Goal: Check status

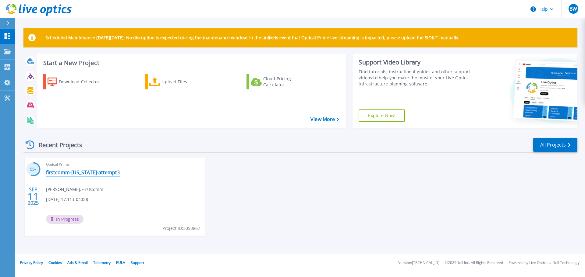
click at [76, 173] on link "firstcomm-[US_STATE]-attempt3" at bounding box center [83, 173] width 74 height 6
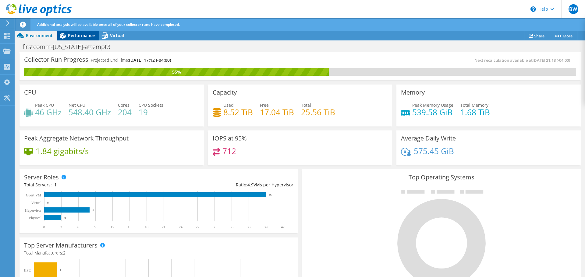
click at [74, 36] on span "Performance" at bounding box center [81, 36] width 27 height 6
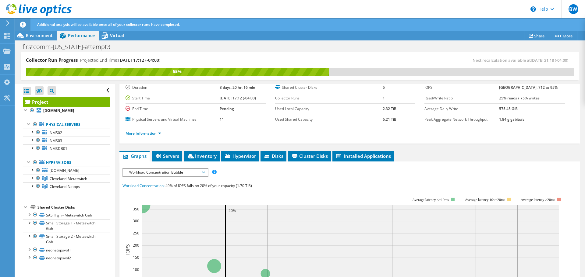
scroll to position [23, 0]
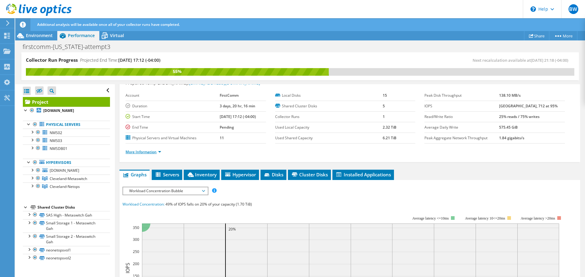
click at [151, 151] on link "More Information" at bounding box center [143, 152] width 36 height 5
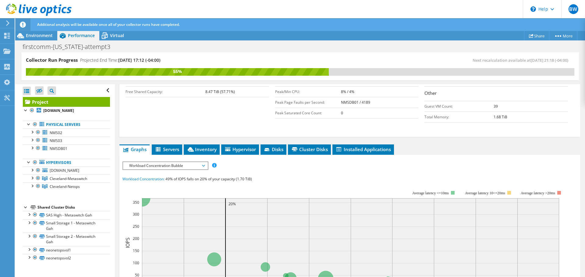
scroll to position [141, 0]
click at [170, 147] on span "Servers" at bounding box center [167, 149] width 24 height 6
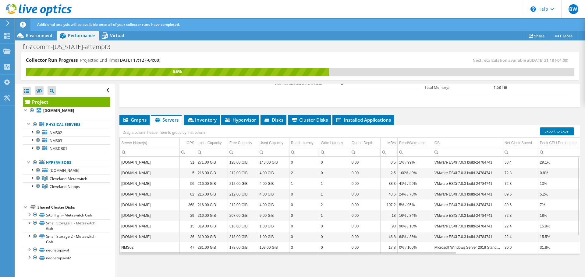
scroll to position [170, 0]
click at [178, 262] on div "Graphs Servers Inventory Hypervisor Disks Cluster Disks Installed Applications …" at bounding box center [349, 191] width 461 height 152
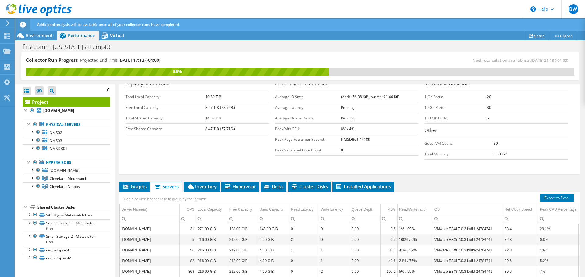
scroll to position [103, 0]
click at [210, 190] on li "Inventory" at bounding box center [202, 187] width 36 height 10
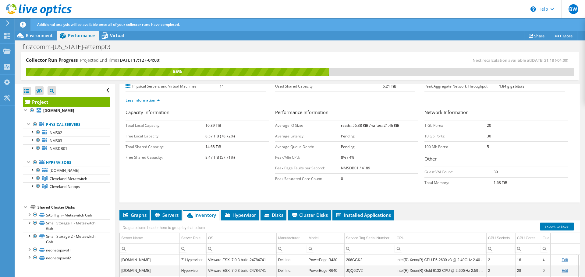
scroll to position [74, 0]
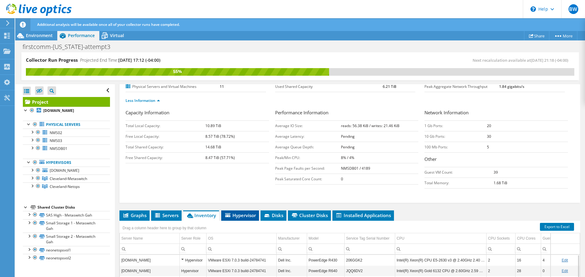
click at [238, 219] on li "Hypervisor" at bounding box center [240, 216] width 38 height 10
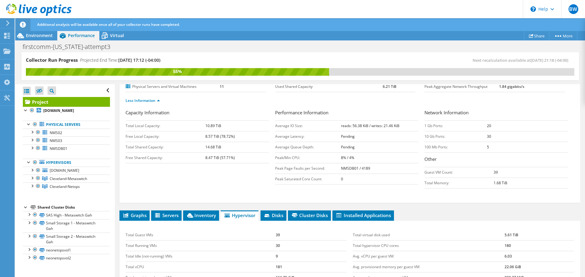
scroll to position [141, 0]
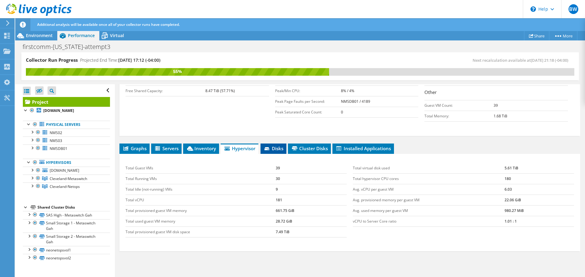
click at [271, 152] on li "Disks" at bounding box center [273, 149] width 26 height 10
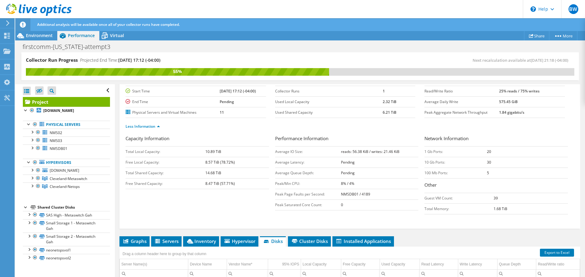
scroll to position [48, 0]
click at [305, 242] on span "Cluster Disks" at bounding box center [309, 242] width 37 height 6
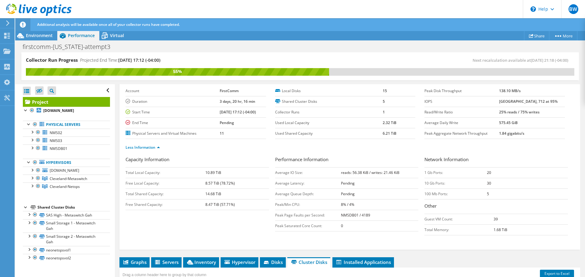
scroll to position [28, 0]
click at [125, 266] on li "Graphs" at bounding box center [134, 262] width 30 height 10
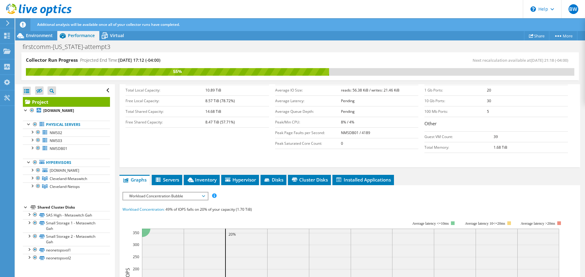
scroll to position [0, 0]
